Goal: Transaction & Acquisition: Download file/media

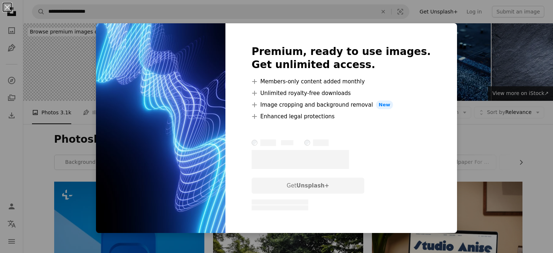
scroll to position [427, 0]
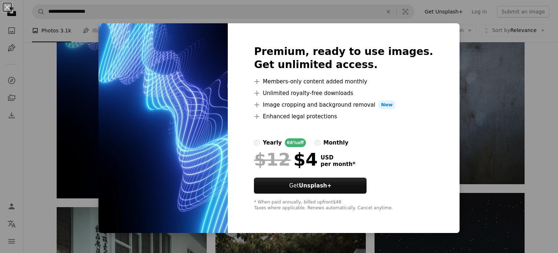
click at [451, 61] on div "An X shape Premium, ready to use images. Get unlimited access. A plus sign Memb…" at bounding box center [279, 126] width 558 height 253
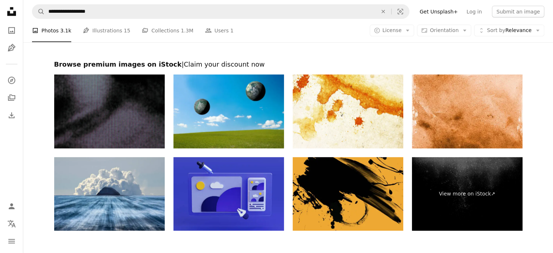
scroll to position [1777, 0]
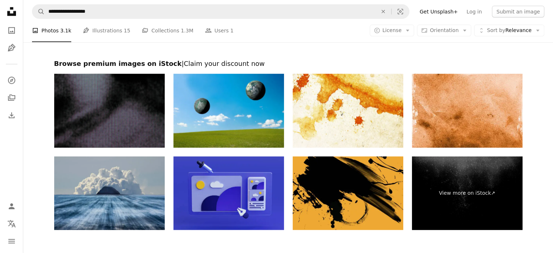
click at [147, 217] on img at bounding box center [109, 193] width 110 height 74
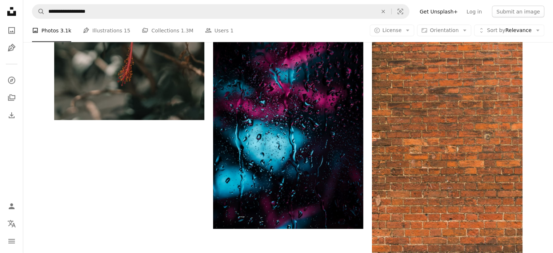
scroll to position [1532, 0]
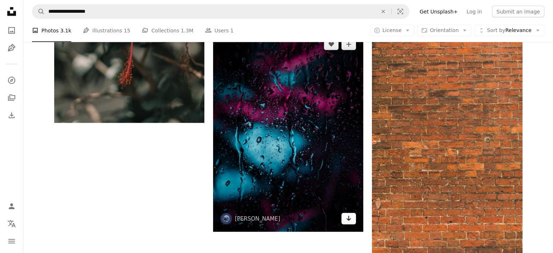
click at [349, 216] on icon "Arrow pointing down" at bounding box center [349, 218] width 6 height 9
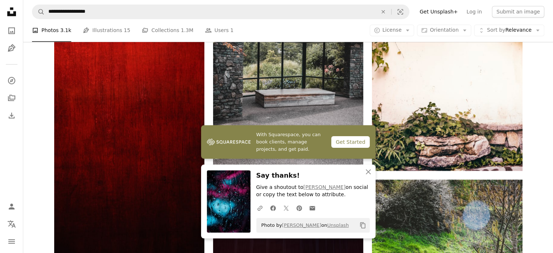
scroll to position [1159, 0]
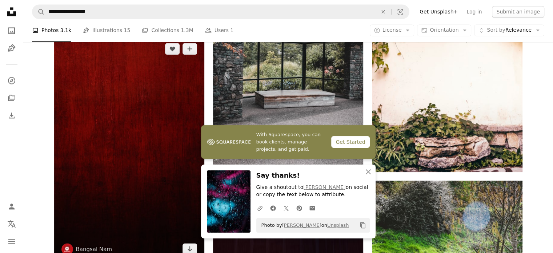
click at [166, 96] on img at bounding box center [129, 149] width 150 height 226
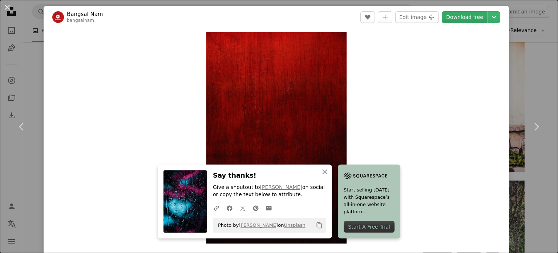
click at [463, 16] on link "Download free" at bounding box center [465, 17] width 46 height 12
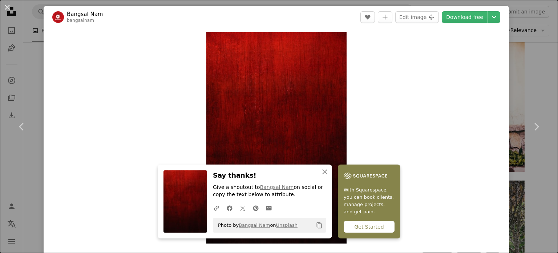
click at [522, 25] on div "An X shape Chevron left Chevron right An X shape Close Say thanks! Give a shout…" at bounding box center [279, 126] width 558 height 253
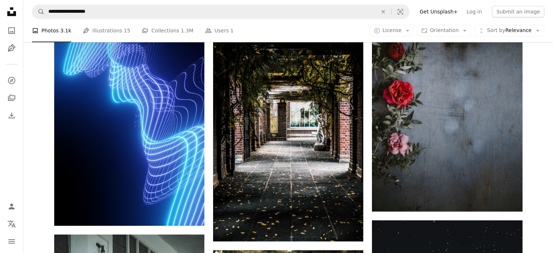
scroll to position [397, 0]
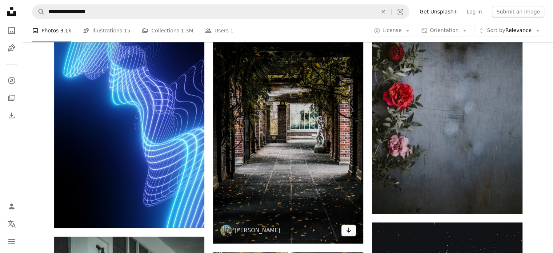
click at [349, 230] on icon "Download" at bounding box center [348, 229] width 5 height 5
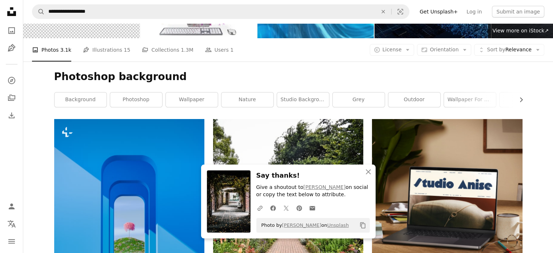
scroll to position [0, 0]
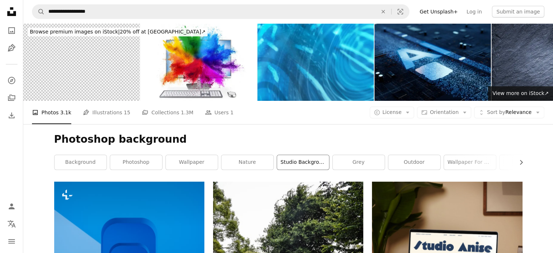
click at [287, 160] on link "studio background" at bounding box center [303, 162] width 52 height 15
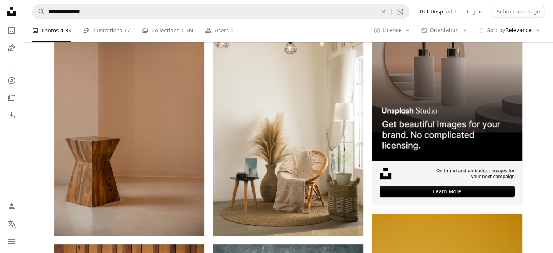
scroll to position [172, 0]
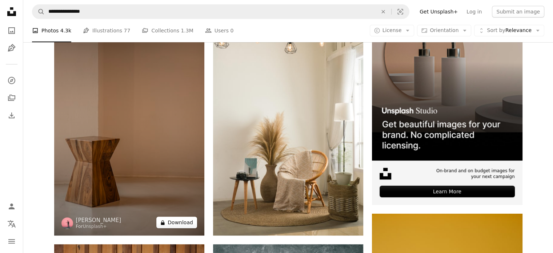
click at [176, 222] on button "A lock Download" at bounding box center [176, 222] width 41 height 12
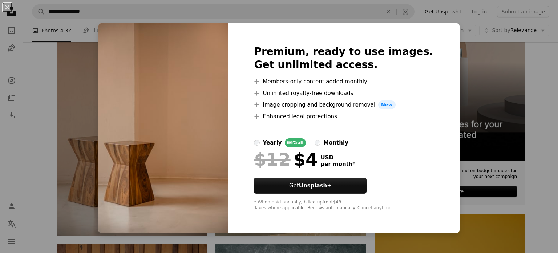
click at [160, 107] on img at bounding box center [162, 127] width 129 height 209
click at [82, 116] on div "An X shape Premium, ready to use images. Get unlimited access. A plus sign Memb…" at bounding box center [279, 126] width 558 height 253
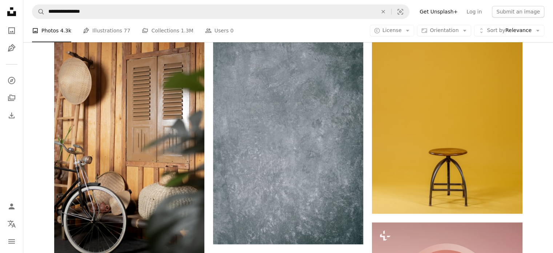
scroll to position [394, 0]
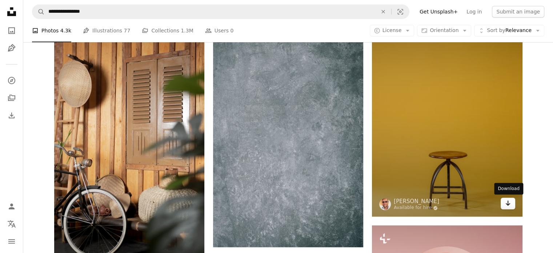
click at [505, 202] on icon "Arrow pointing down" at bounding box center [508, 202] width 6 height 9
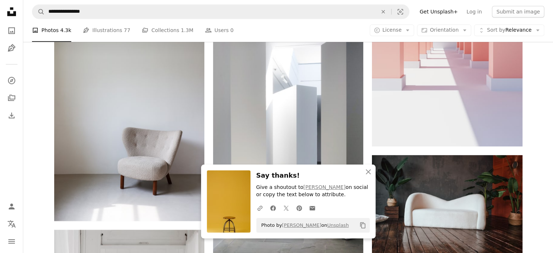
scroll to position [677, 0]
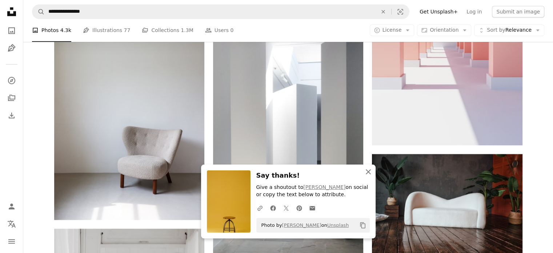
click at [368, 172] on icon "button" at bounding box center [368, 171] width 5 height 5
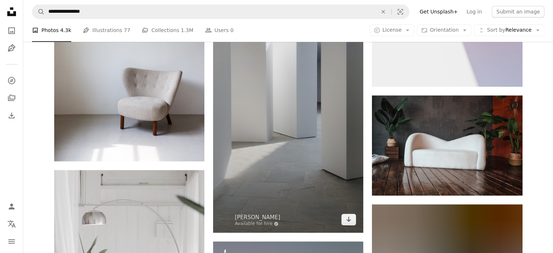
scroll to position [736, 0]
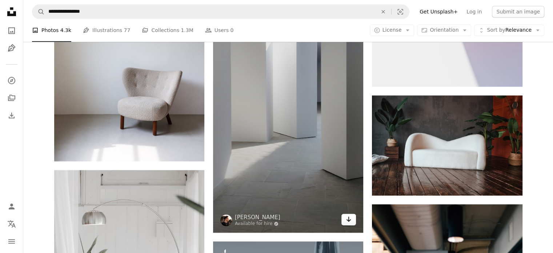
click at [346, 219] on icon "Arrow pointing down" at bounding box center [349, 218] width 6 height 9
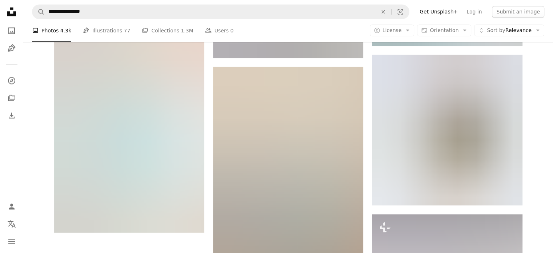
scroll to position [1353, 0]
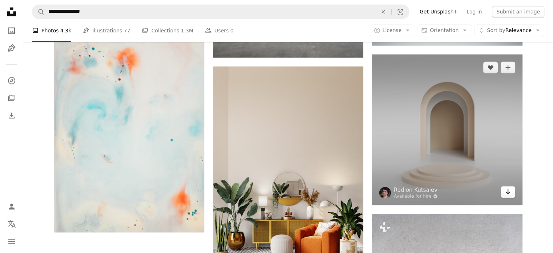
click at [506, 189] on icon "Arrow pointing down" at bounding box center [508, 191] width 6 height 9
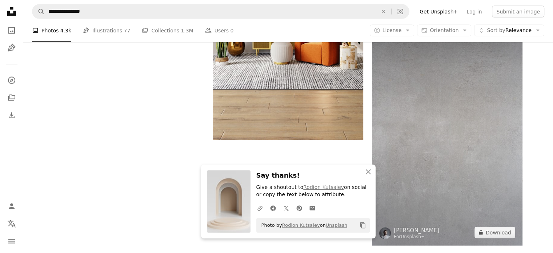
scroll to position [1547, 0]
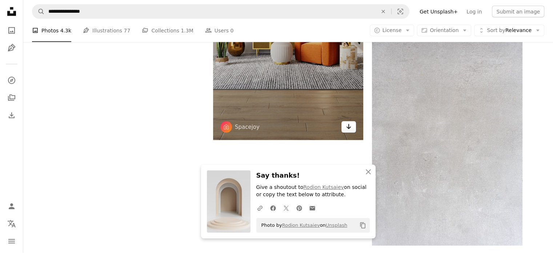
click at [348, 124] on icon "Download" at bounding box center [348, 126] width 5 height 5
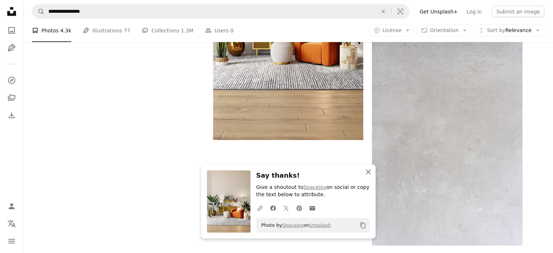
click at [367, 170] on icon "An X shape" at bounding box center [368, 171] width 9 height 9
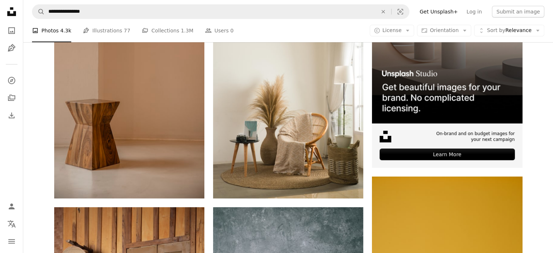
scroll to position [0, 0]
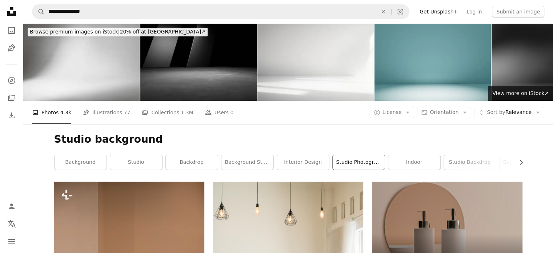
click at [349, 163] on link "studio photography" at bounding box center [359, 162] width 52 height 15
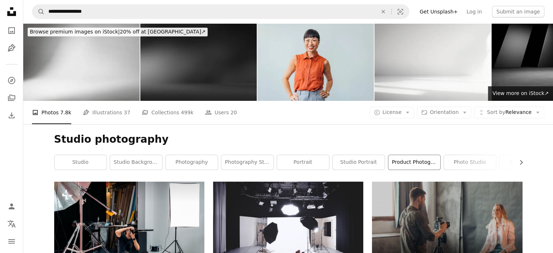
click at [422, 164] on link "product photography" at bounding box center [414, 162] width 52 height 15
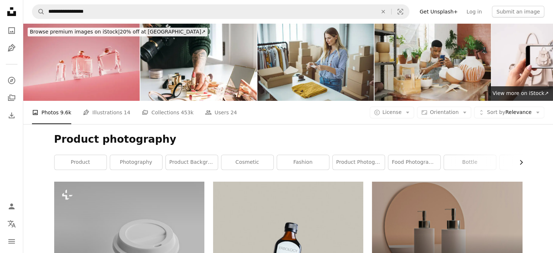
click at [521, 162] on icon "Chevron right" at bounding box center [520, 161] width 7 height 7
click at [521, 162] on link "brand" at bounding box center [496, 162] width 52 height 15
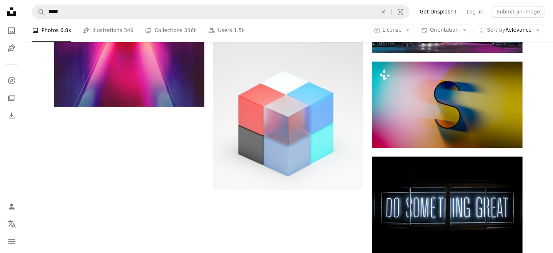
scroll to position [1037, 0]
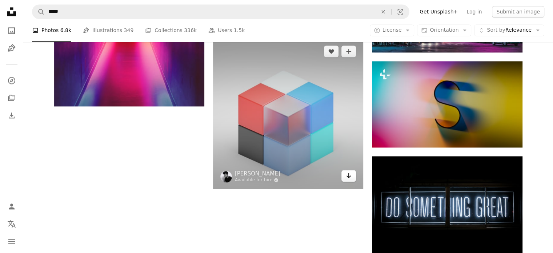
click at [347, 176] on icon "Arrow pointing down" at bounding box center [349, 175] width 6 height 9
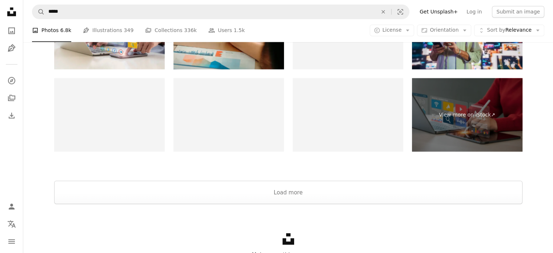
scroll to position [1368, 0]
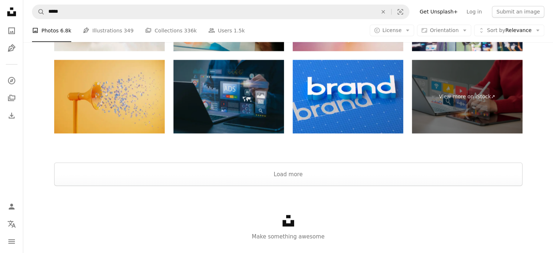
click at [246, 110] on img at bounding box center [228, 97] width 110 height 74
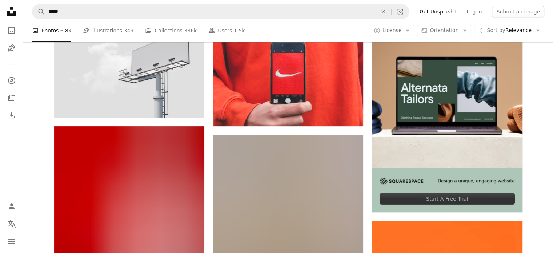
scroll to position [0, 0]
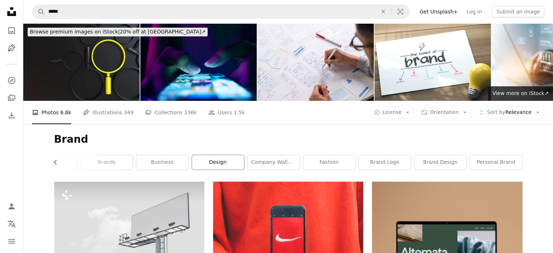
click at [213, 165] on link "design" at bounding box center [218, 162] width 52 height 15
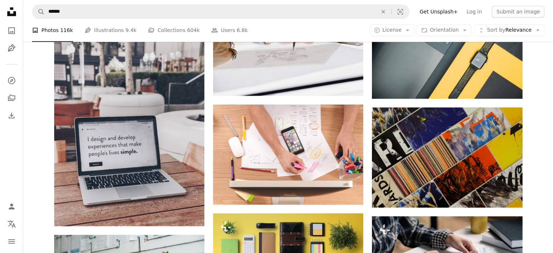
scroll to position [709, 0]
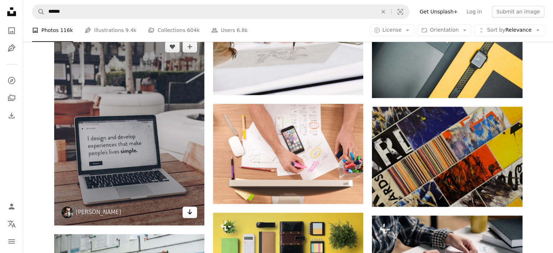
click at [190, 213] on icon "Download" at bounding box center [190, 211] width 5 height 5
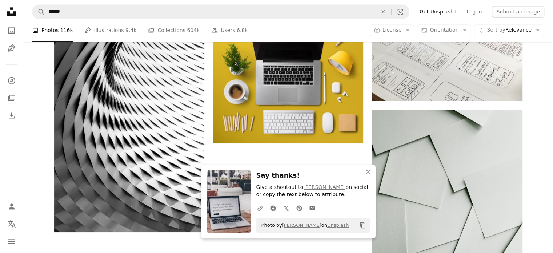
scroll to position [1045, 0]
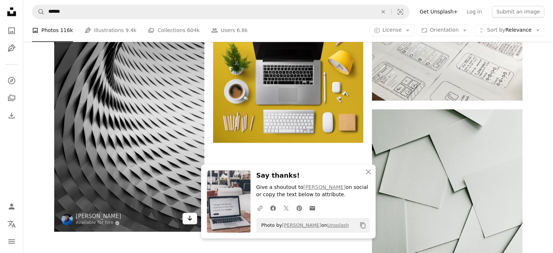
click at [190, 219] on icon "Download" at bounding box center [190, 217] width 5 height 5
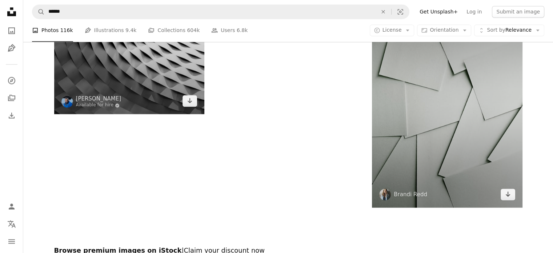
scroll to position [1164, 0]
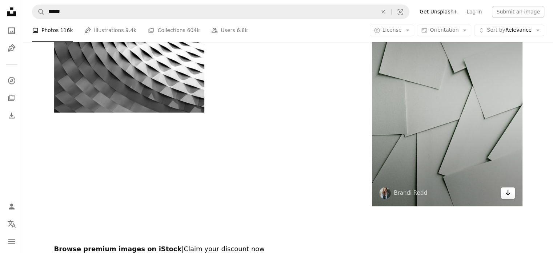
click at [509, 192] on icon "Arrow pointing down" at bounding box center [508, 192] width 6 height 9
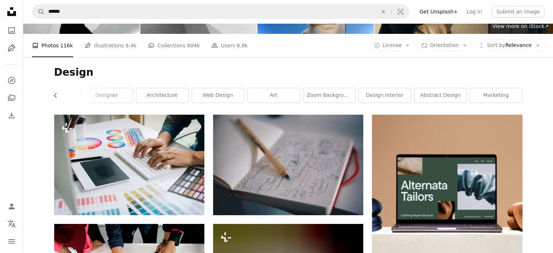
scroll to position [0, 0]
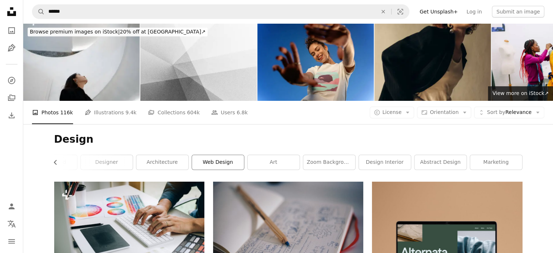
click at [223, 164] on link "web design" at bounding box center [218, 162] width 52 height 15
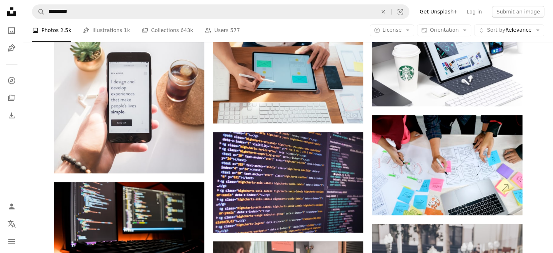
scroll to position [598, 0]
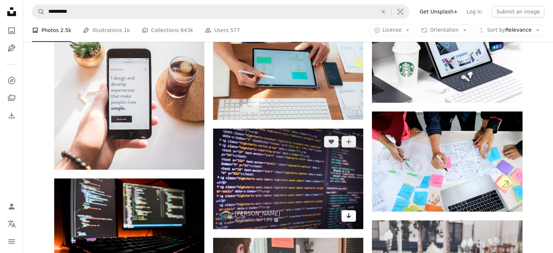
click at [346, 213] on icon "Arrow pointing down" at bounding box center [349, 215] width 6 height 9
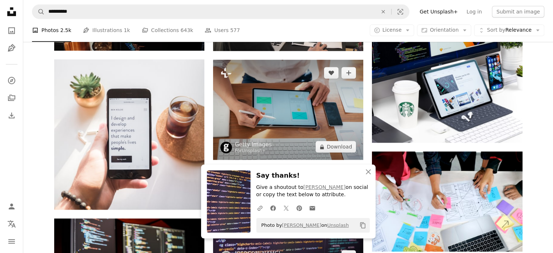
scroll to position [557, 0]
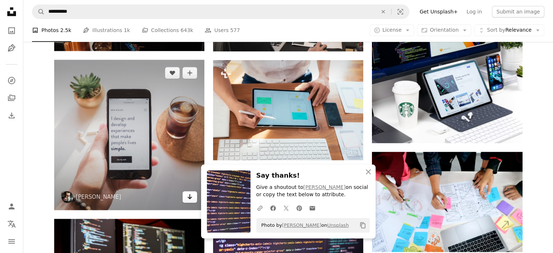
click at [190, 196] on icon "Arrow pointing down" at bounding box center [190, 196] width 6 height 9
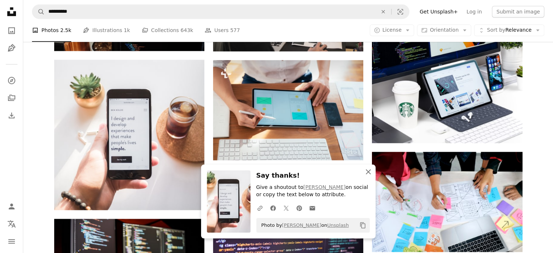
click at [367, 170] on icon "button" at bounding box center [368, 171] width 5 height 5
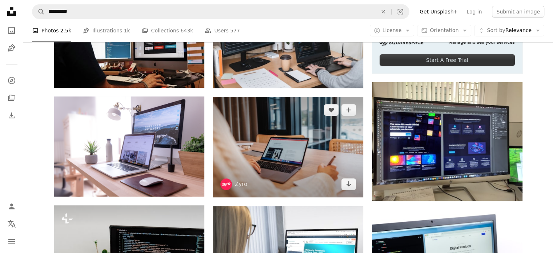
scroll to position [303, 0]
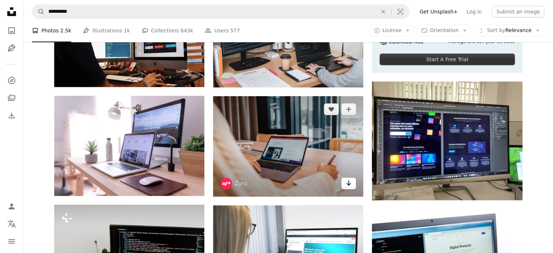
click at [350, 184] on icon "Arrow pointing down" at bounding box center [349, 182] width 6 height 9
